Goal: Download file/media

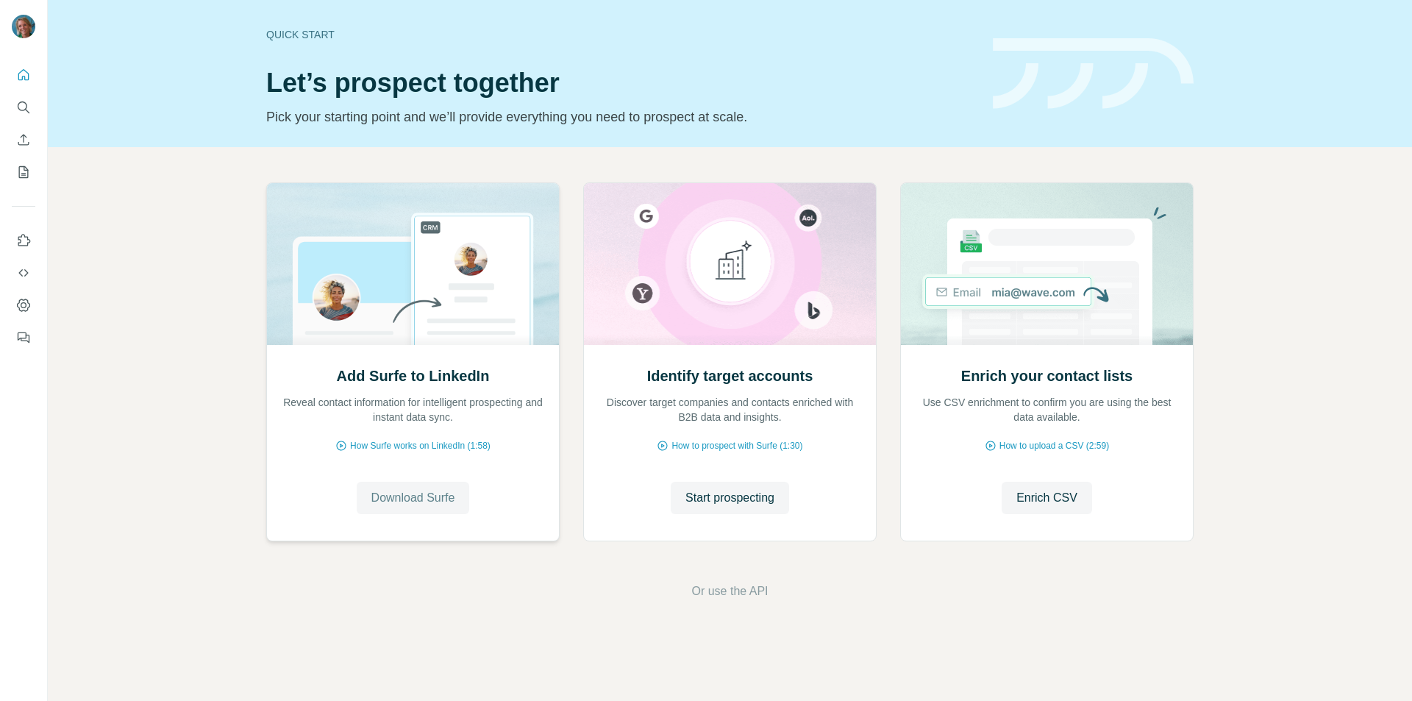
click at [414, 495] on span "Download Surfe" at bounding box center [413, 498] width 84 height 18
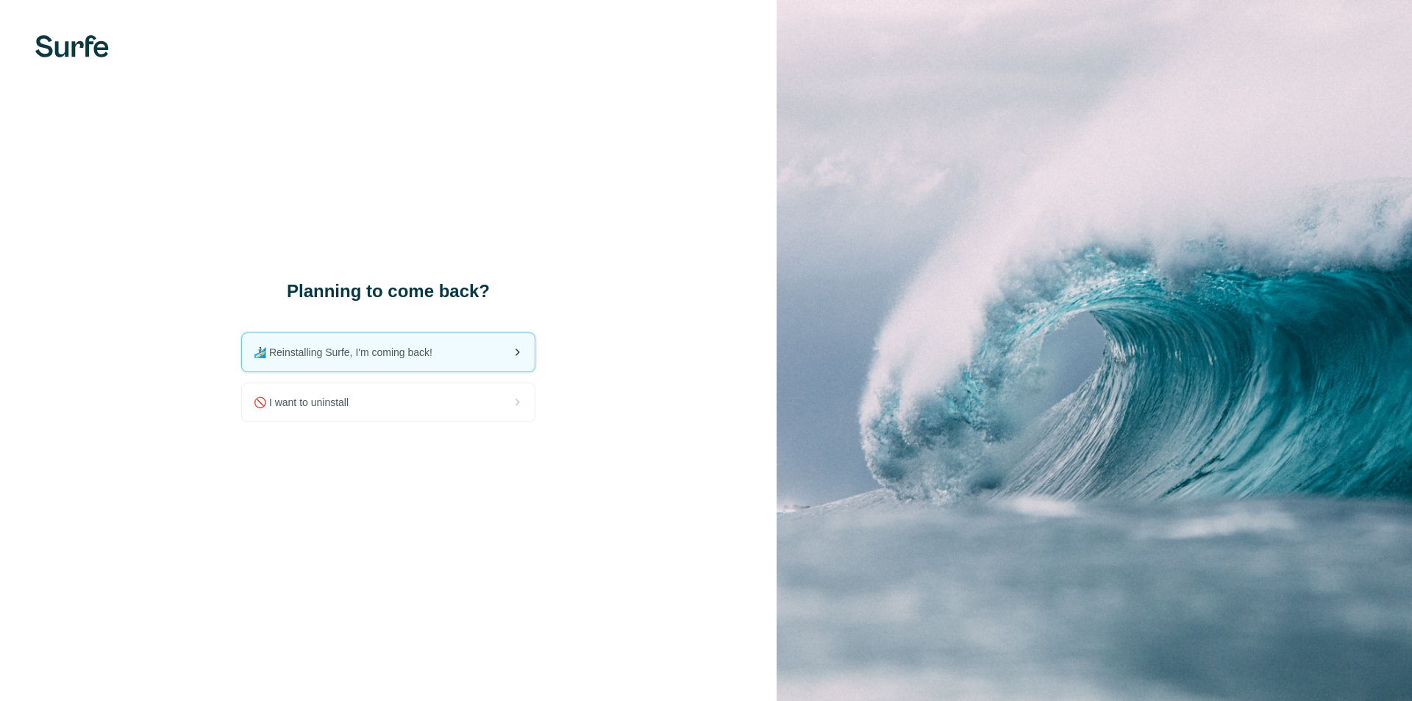
click at [438, 345] on span "🏄🏻‍♂️ Reinstalling Surfe, I'm coming back!" at bounding box center [349, 352] width 191 height 15
